Goal: Transaction & Acquisition: Purchase product/service

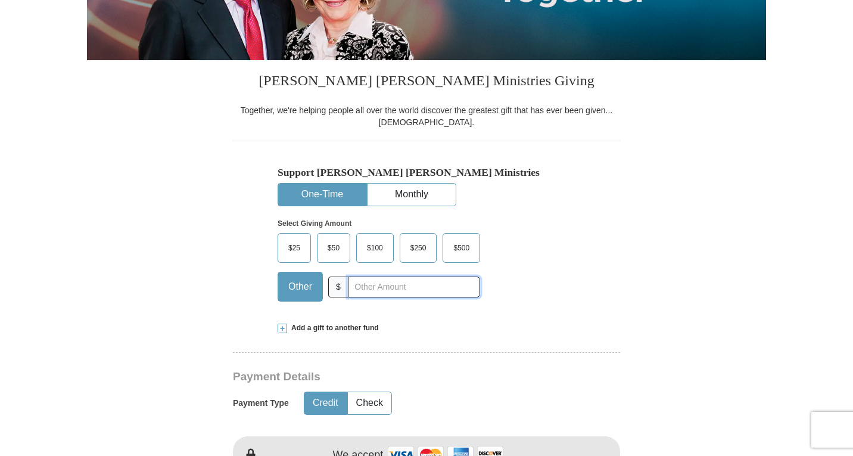
click at [349, 284] on input "text" at bounding box center [414, 287] width 132 height 21
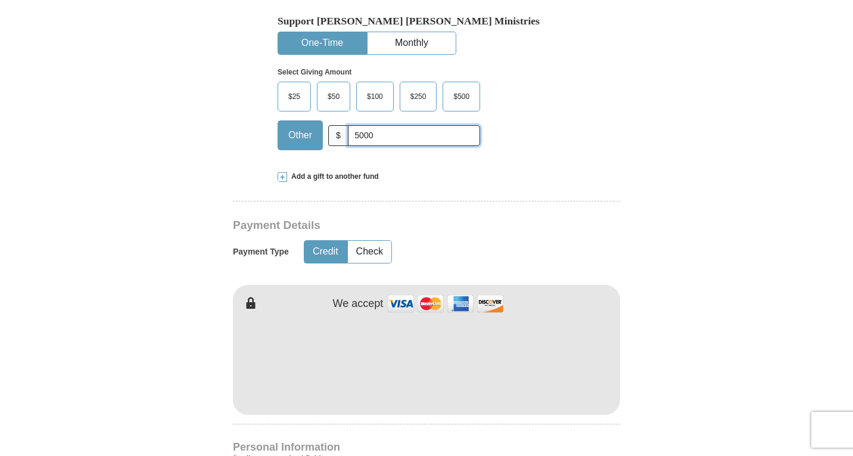
scroll to position [417, 0]
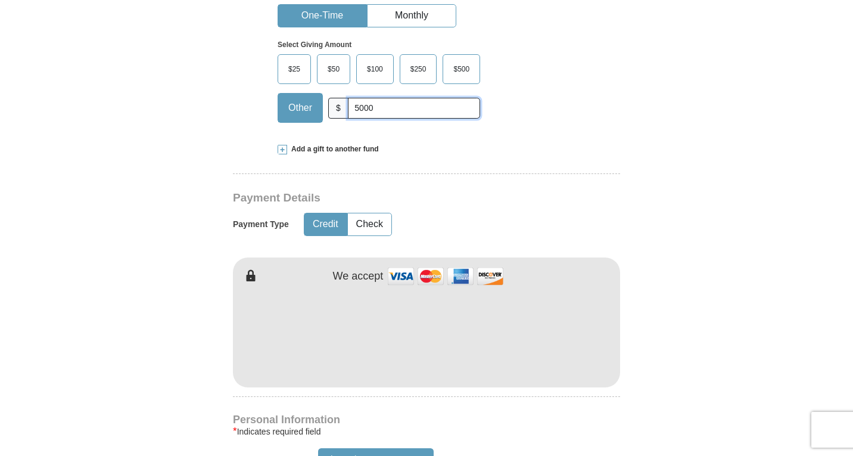
type input "5000"
type input "Carolina"
type input "Le Noir"
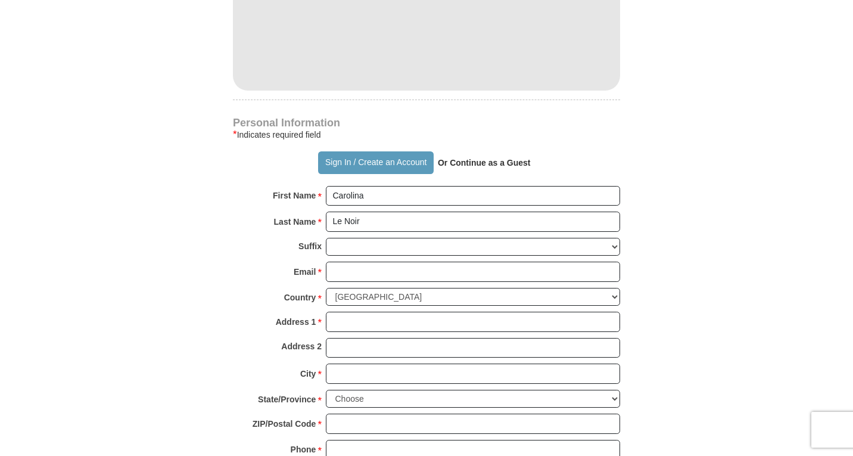
scroll to position [715, 0]
click at [355, 324] on input "Address 1 *" at bounding box center [473, 321] width 294 height 20
type input "[STREET_ADDRESS]"
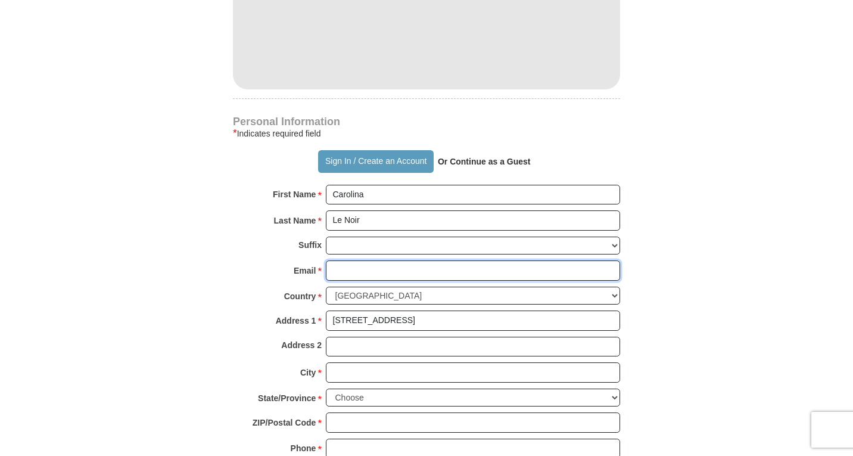
type input "[EMAIL_ADDRESS][DOMAIN_NAME]"
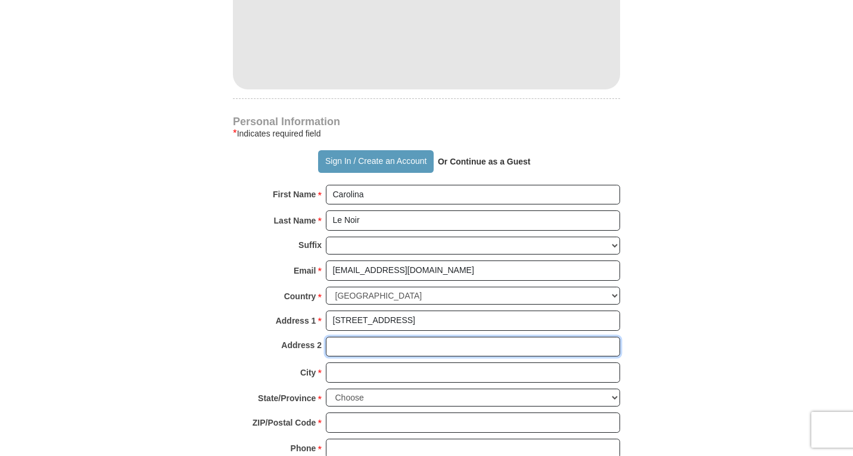
type input "Apt. 386"
type input "[GEOGRAPHIC_DATA]"
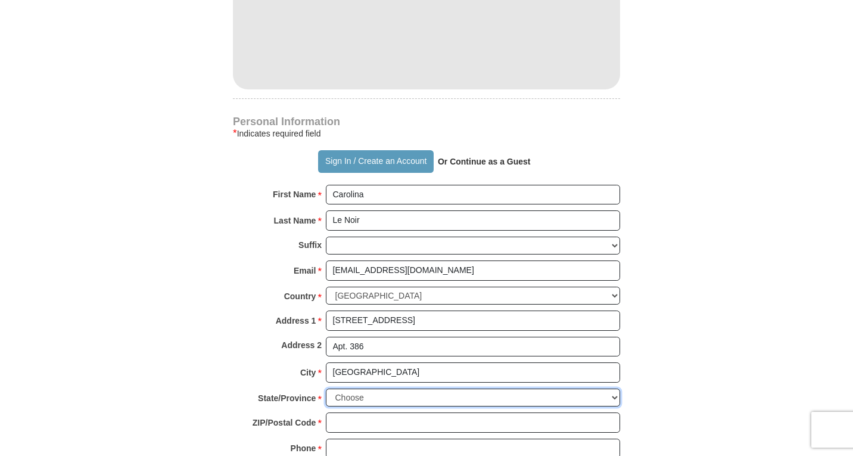
select select "AZ"
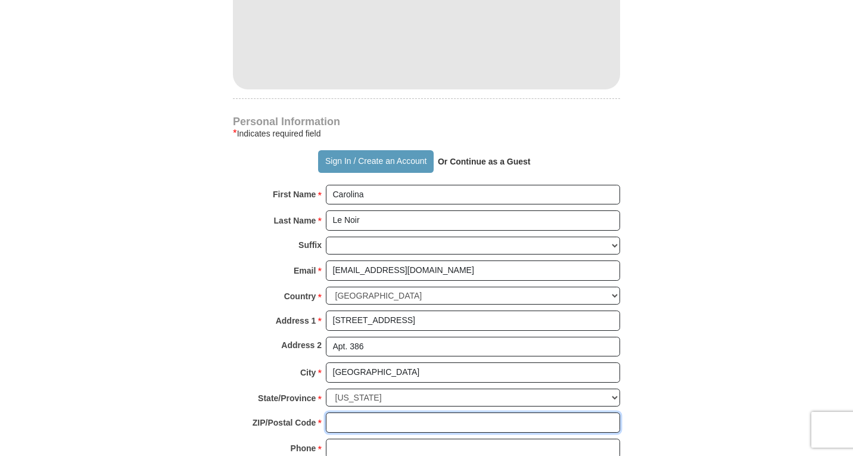
type input "85304"
type input "4802904822"
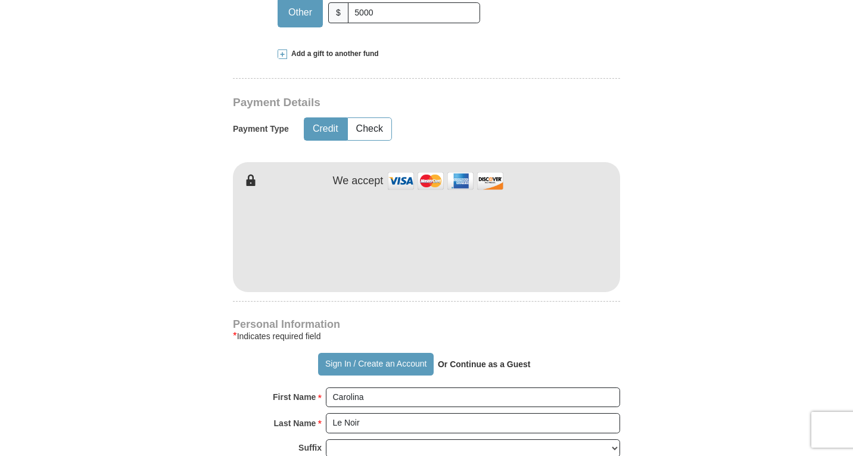
scroll to position [417, 0]
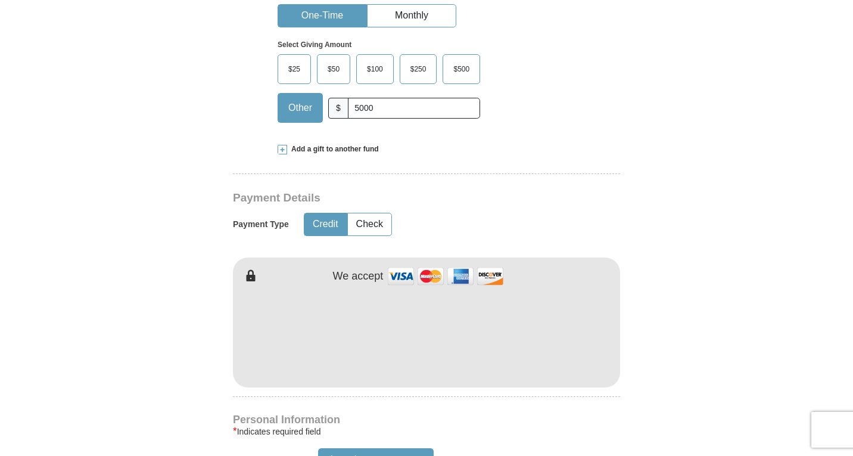
click at [311, 150] on span "Add a gift to another fund" at bounding box center [333, 149] width 92 height 10
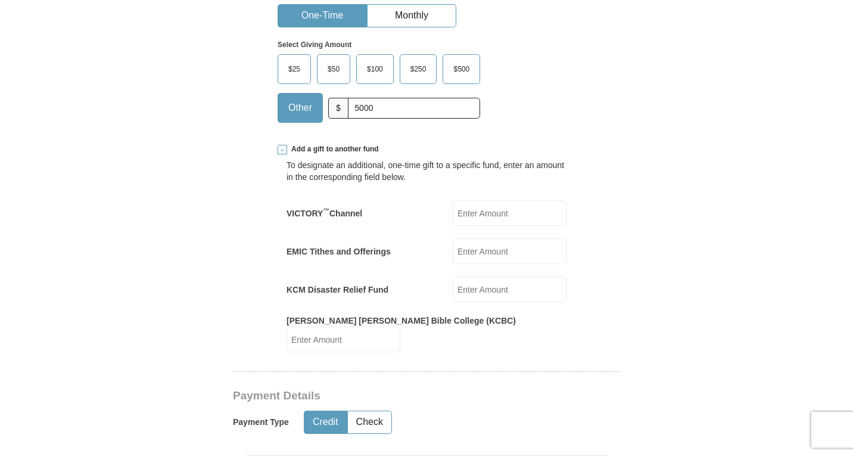
click at [471, 254] on input "EMIC Tithes and Offerings" at bounding box center [510, 251] width 114 height 26
type input "5000.00"
click at [392, 113] on input "5000" at bounding box center [414, 108] width 132 height 21
type input "5"
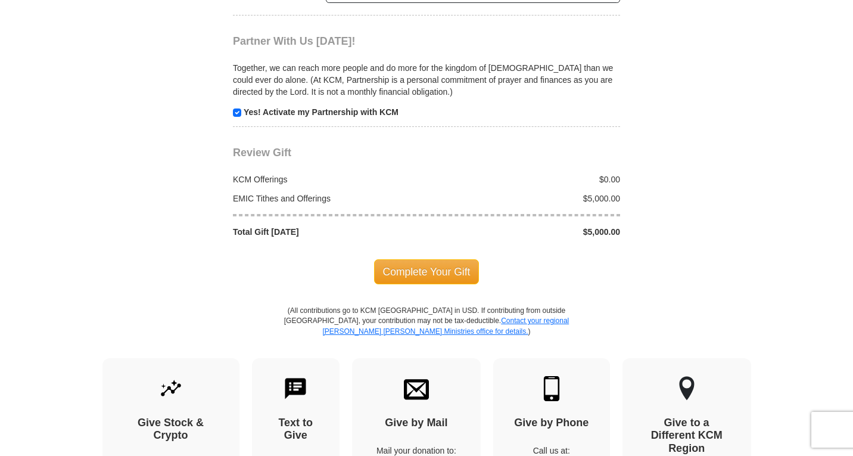
scroll to position [1371, 0]
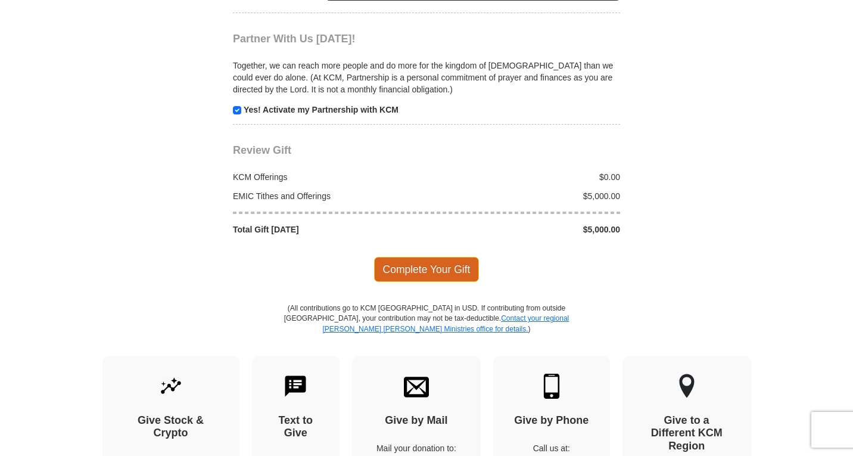
click at [431, 257] on span "Complete Your Gift" at bounding box center [426, 269] width 105 height 25
